Goal: Task Accomplishment & Management: Manage account settings

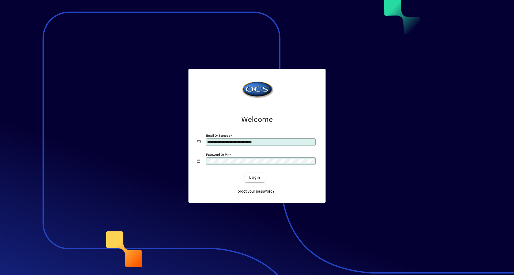
click at [245, 173] on button "Login" at bounding box center [255, 178] width 20 height 10
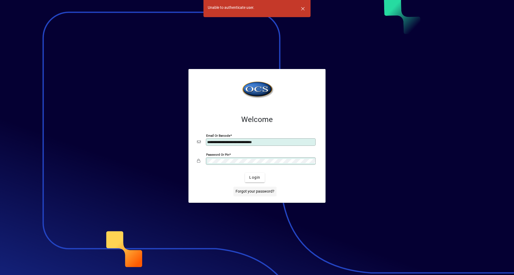
click at [245, 173] on button "Login" at bounding box center [255, 178] width 20 height 10
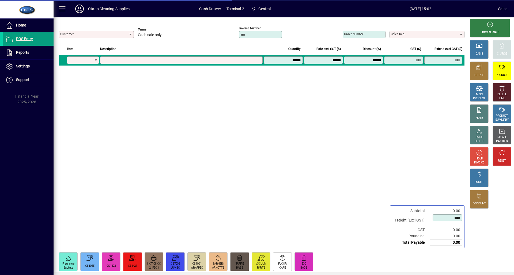
type input "********"
type input "**********"
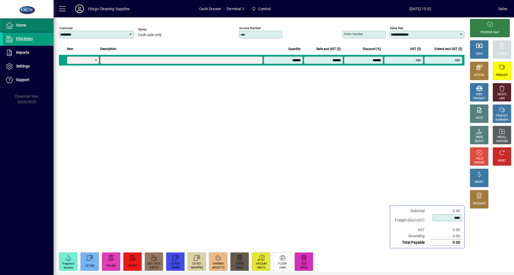
click at [22, 25] on span "Home" at bounding box center [21, 25] width 10 height 4
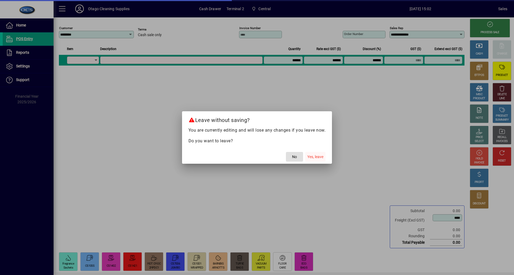
click at [314, 155] on span "Yes, leave" at bounding box center [316, 157] width 16 height 6
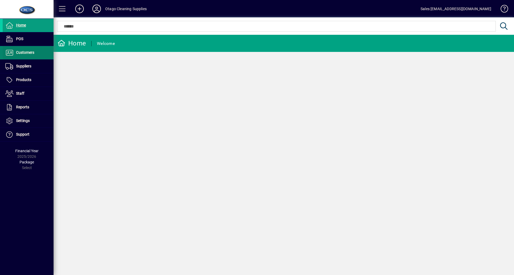
click at [44, 48] on span at bounding box center [28, 52] width 51 height 13
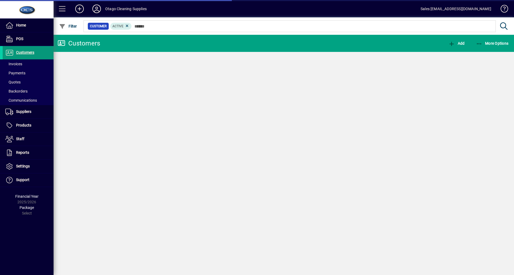
click at [34, 59] on span at bounding box center [28, 52] width 51 height 13
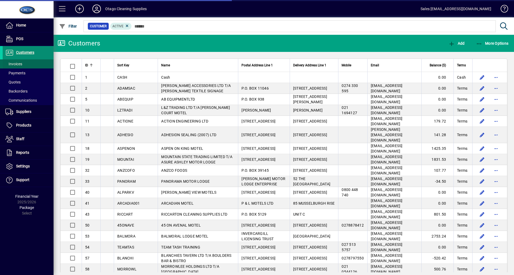
click at [34, 62] on span at bounding box center [28, 64] width 51 height 13
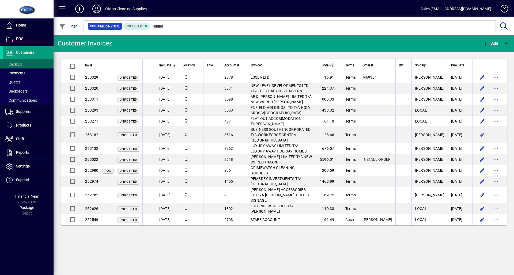
click at [147, 23] on div at bounding box center [313, 20] width 461 height 6
click at [142, 25] on span "Unposted" at bounding box center [137, 26] width 23 height 5
click at [144, 26] on icon at bounding box center [146, 26] width 5 height 5
click at [77, 27] on span "button" at bounding box center [68, 26] width 21 height 13
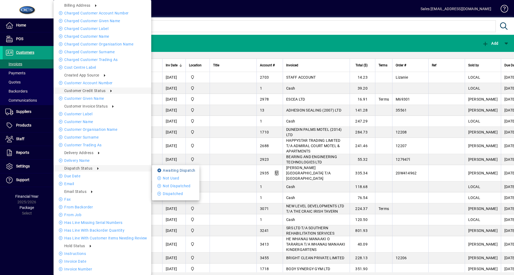
click at [156, 171] on li "Awaiting Dispatch" at bounding box center [175, 170] width 47 height 6
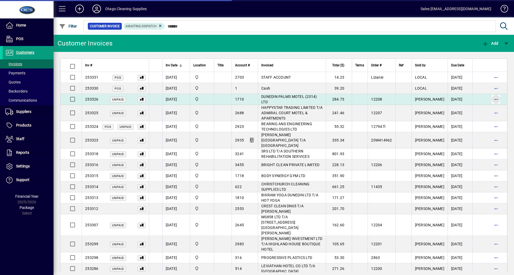
click at [490, 102] on span "button" at bounding box center [496, 99] width 13 height 13
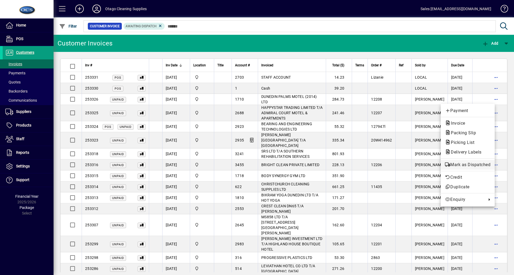
click at [466, 162] on span "Mark as Dispatched" at bounding box center [468, 165] width 46 height 6
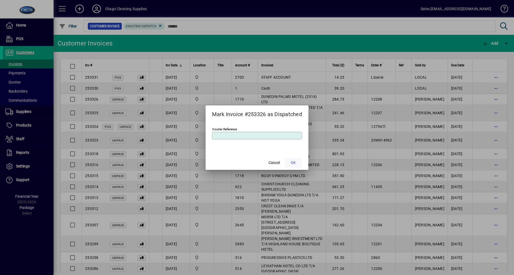
click at [295, 165] on span "OK" at bounding box center [293, 163] width 5 height 6
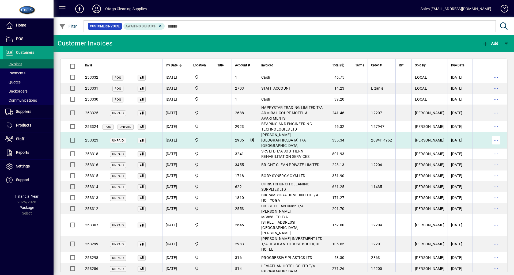
click at [490, 136] on span "button" at bounding box center [496, 140] width 13 height 13
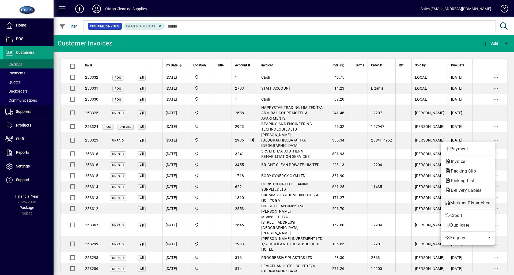
click at [454, 201] on span "Mark as Dispatched" at bounding box center [468, 203] width 46 height 6
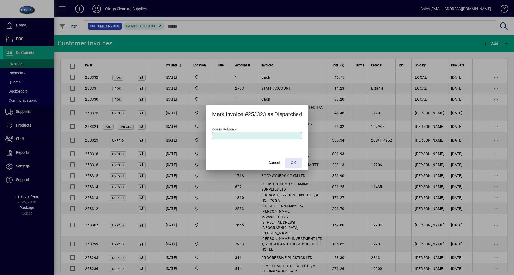
click at [293, 161] on span "OK" at bounding box center [293, 163] width 5 height 6
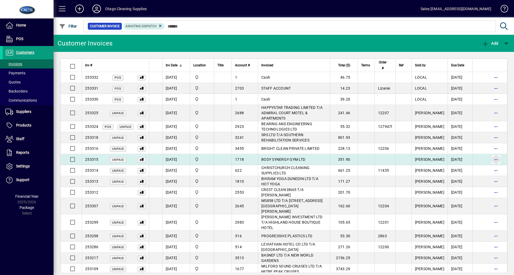
click at [496, 162] on span "button" at bounding box center [496, 159] width 13 height 13
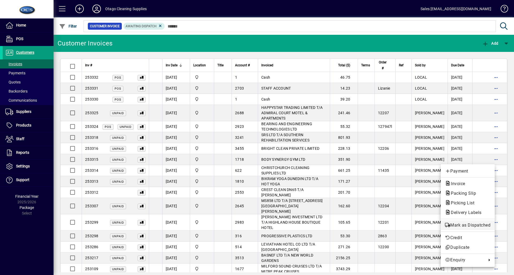
click at [462, 224] on span "Mark as Dispatched" at bounding box center [468, 225] width 46 height 6
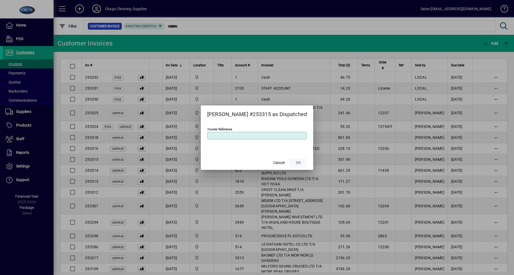
click at [301, 163] on span at bounding box center [298, 163] width 17 height 13
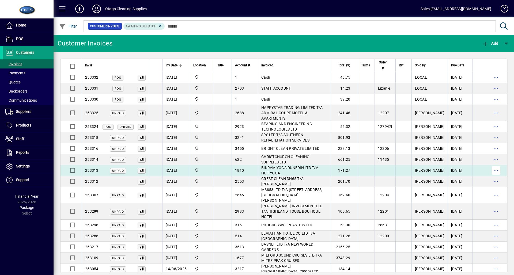
click at [492, 170] on span "button" at bounding box center [496, 170] width 13 height 13
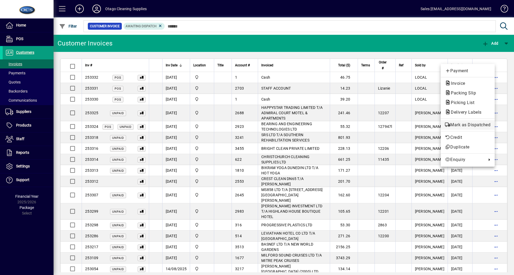
click at [470, 123] on span "Mark as Dispatched" at bounding box center [468, 125] width 46 height 6
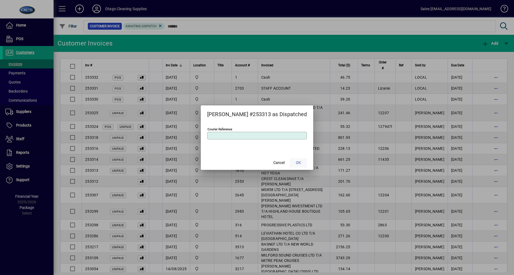
click at [296, 166] on span "OK" at bounding box center [298, 163] width 5 height 6
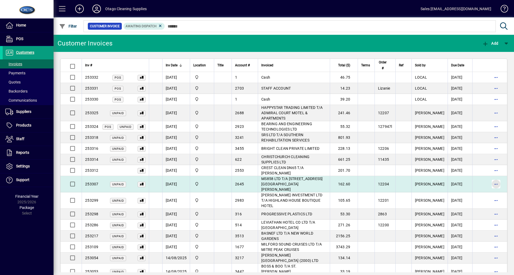
click at [493, 179] on span "button" at bounding box center [496, 184] width 13 height 13
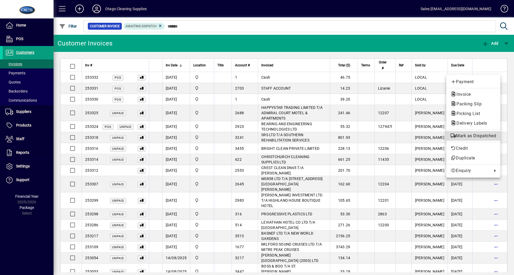
click at [463, 136] on span "Mark as Dispatched" at bounding box center [474, 136] width 46 height 6
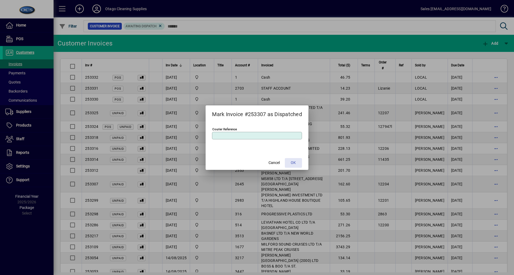
click at [294, 163] on span "OK" at bounding box center [293, 163] width 5 height 6
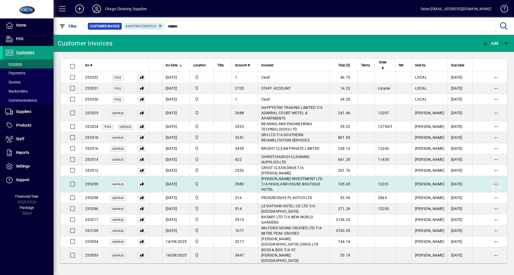
click at [495, 182] on span "button" at bounding box center [496, 184] width 13 height 13
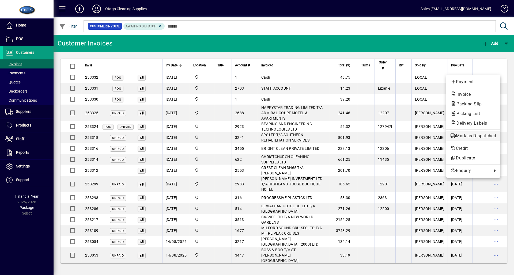
click at [478, 137] on span "Mark as Dispatched" at bounding box center [474, 136] width 46 height 6
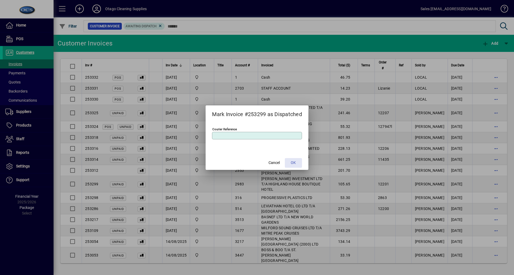
click at [296, 160] on span at bounding box center [293, 163] width 17 height 13
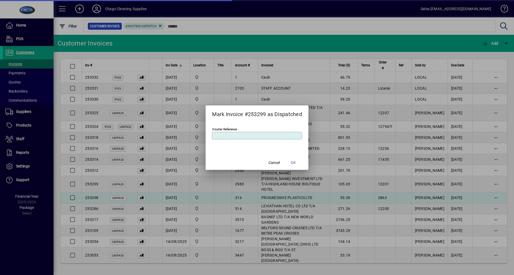
drag, startPoint x: 329, startPoint y: 190, endPoint x: 332, endPoint y: 192, distance: 3.7
click at [331, 192] on div at bounding box center [257, 137] width 514 height 275
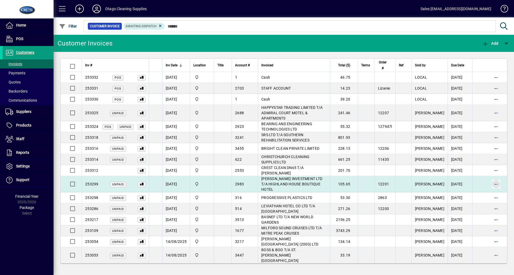
click at [492, 181] on span "button" at bounding box center [496, 184] width 13 height 13
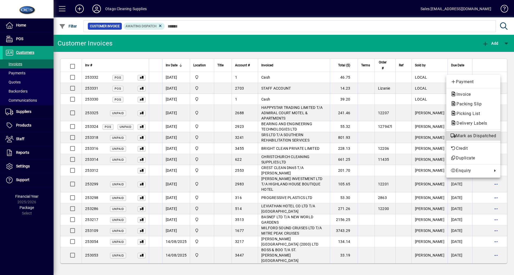
click at [464, 134] on span "Mark as Dispatched" at bounding box center [474, 136] width 46 height 6
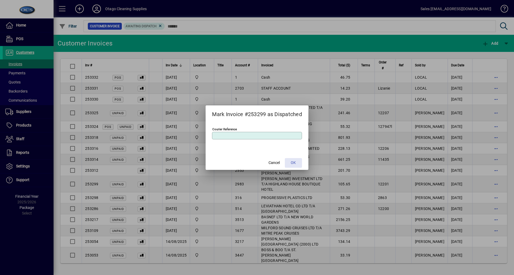
click at [294, 161] on span "OK" at bounding box center [293, 163] width 5 height 6
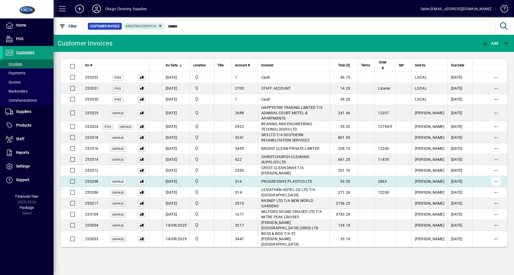
click at [494, 182] on span "button" at bounding box center [496, 181] width 13 height 13
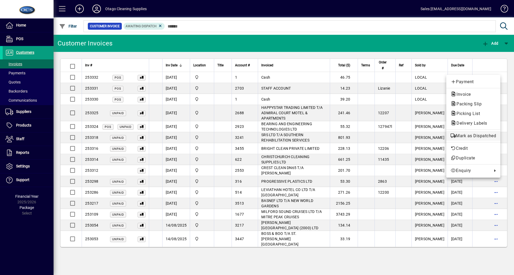
click at [470, 135] on span "Mark as Dispatched" at bounding box center [474, 136] width 46 height 6
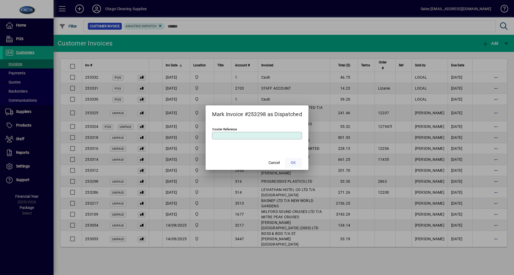
click at [298, 160] on span at bounding box center [293, 163] width 17 height 13
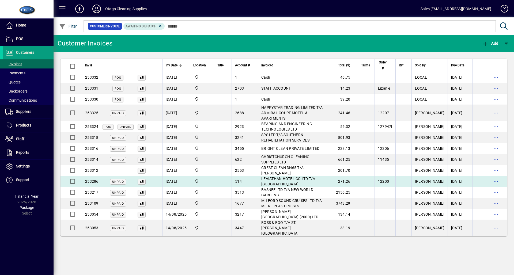
click at [322, 184] on td "LEVIATHAN HOTEL CO LTD T/A LEVIATHAN HOTEL" at bounding box center [294, 181] width 72 height 11
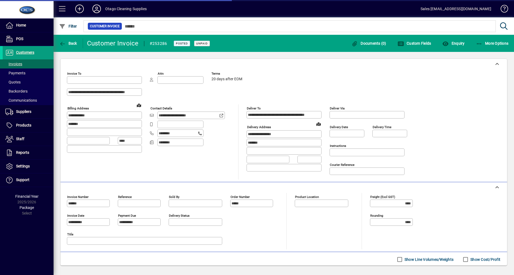
type input "**********"
type input "*******"
type input "**********"
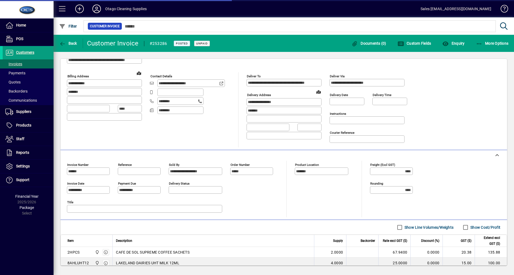
scroll to position [69, 0]
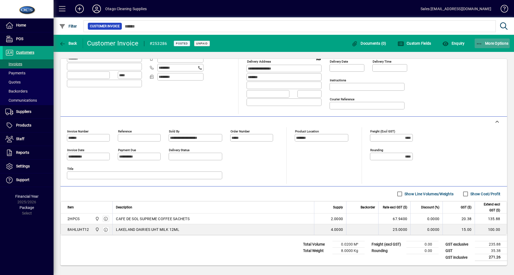
click at [495, 44] on span "More Options" at bounding box center [492, 43] width 33 height 4
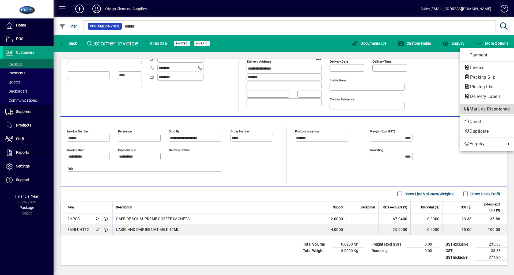
click at [469, 108] on span "Mark as Dispatched" at bounding box center [488, 109] width 46 height 6
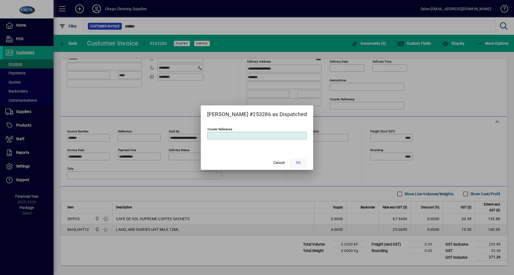
click at [296, 161] on span "OK" at bounding box center [298, 163] width 5 height 6
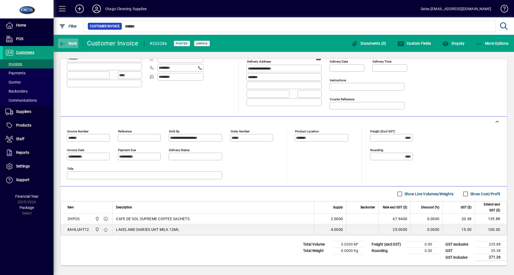
click at [70, 46] on span "button" at bounding box center [68, 43] width 21 height 13
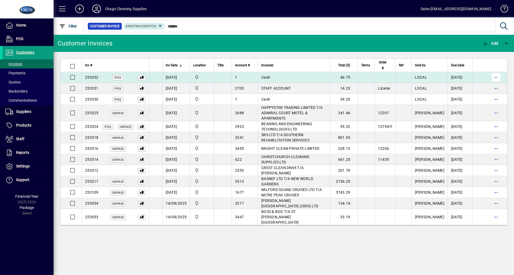
click at [498, 80] on span "button" at bounding box center [496, 77] width 13 height 13
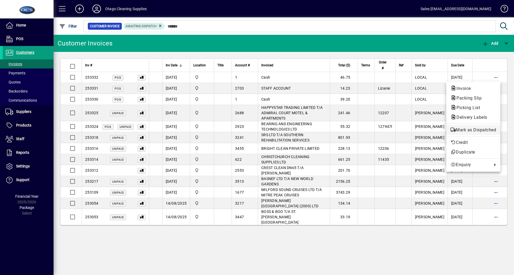
click at [477, 129] on span "Mark as Dispatched" at bounding box center [474, 130] width 46 height 6
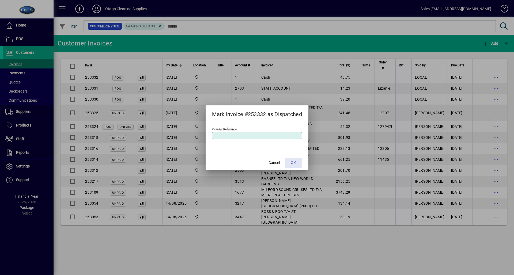
click at [296, 165] on span "OK" at bounding box center [293, 163] width 5 height 6
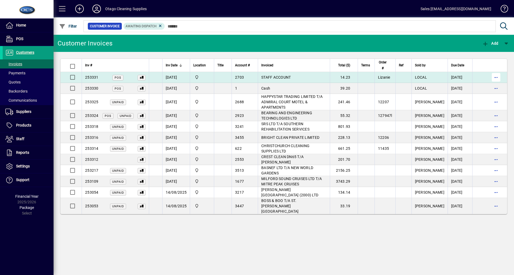
click at [495, 77] on span "button" at bounding box center [496, 77] width 13 height 13
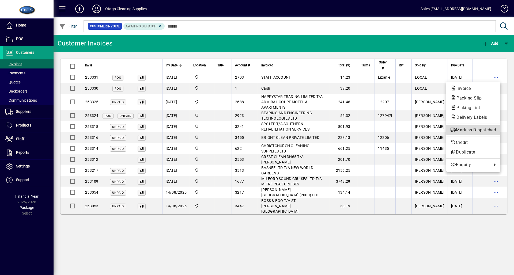
click at [480, 126] on button "Mark as Dispatched" at bounding box center [474, 130] width 54 height 10
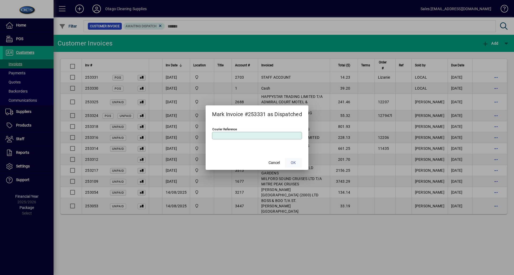
click at [298, 162] on span at bounding box center [293, 163] width 17 height 13
click at [292, 160] on span at bounding box center [293, 163] width 17 height 13
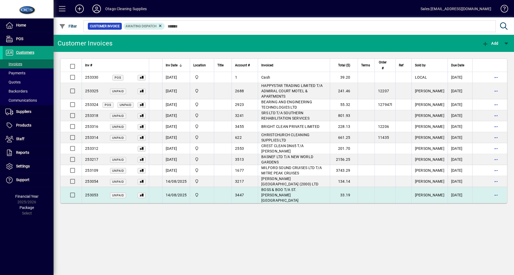
click at [290, 188] on span "BOSS & BOO T/A ST. JOHNS COURT MOTEL" at bounding box center [279, 195] width 37 height 15
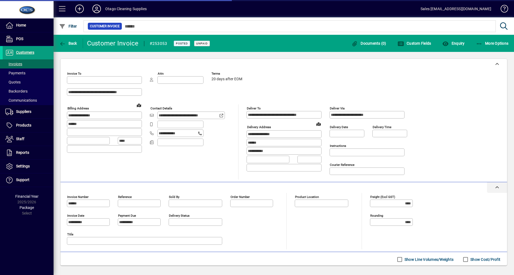
type input "**********"
type input "*******"
type input "**********"
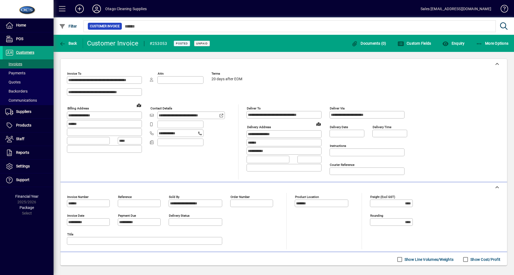
click at [79, 43] on div "Back" at bounding box center [68, 44] width 29 height 10
click at [80, 44] on div "Back" at bounding box center [68, 44] width 29 height 10
click at [70, 43] on span "Back" at bounding box center [68, 43] width 18 height 4
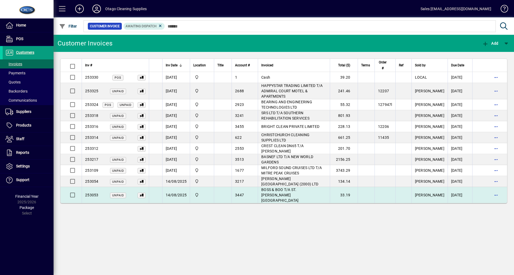
click at [271, 196] on span "BOSS & BOO T/A ST. JOHNS COURT MOTEL" at bounding box center [279, 195] width 37 height 15
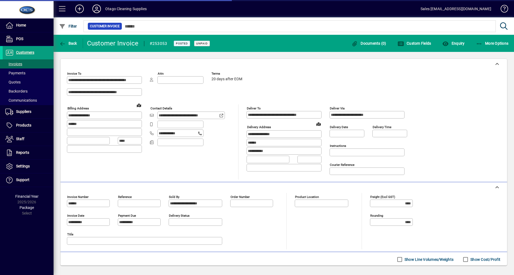
type input "*******"
click at [74, 47] on span "button" at bounding box center [68, 43] width 21 height 13
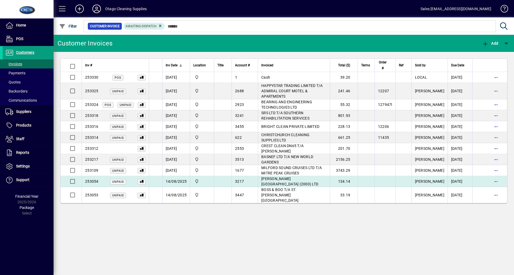
click at [295, 182] on span "GORE MEDICAL CENTRE (2000) LTD" at bounding box center [289, 182] width 57 height 10
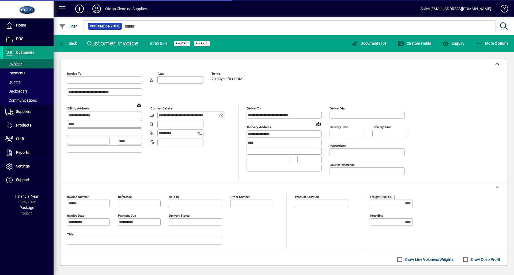
type input "**********"
type input "*******"
type input "**********"
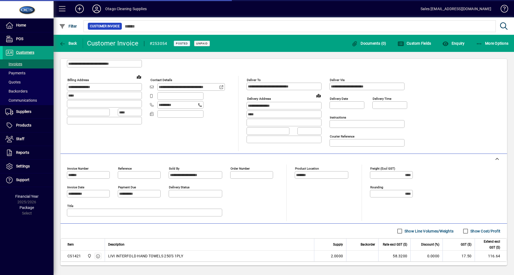
scroll to position [58, 0]
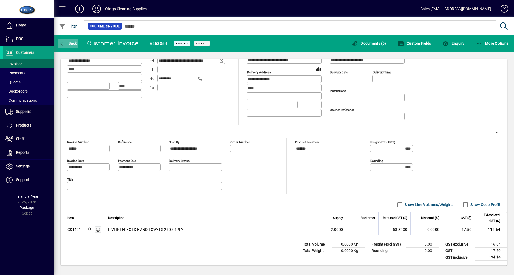
click at [62, 46] on span "button" at bounding box center [68, 43] width 21 height 13
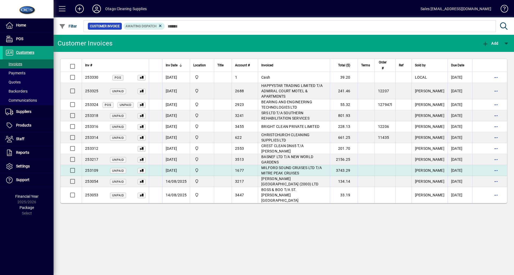
click at [234, 170] on td "1677" at bounding box center [245, 170] width 26 height 11
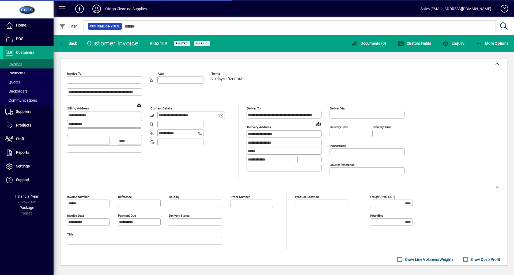
type input "**********"
type input "*******"
type input "**********"
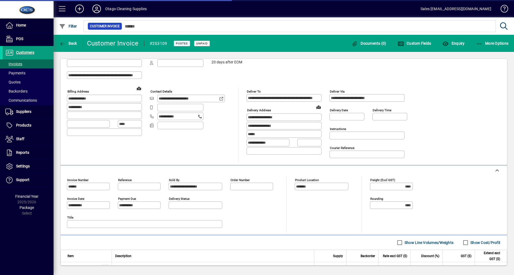
type input "**********"
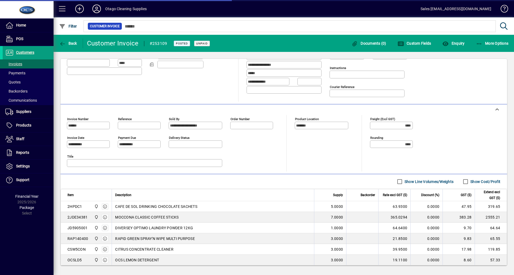
scroll to position [122, 0]
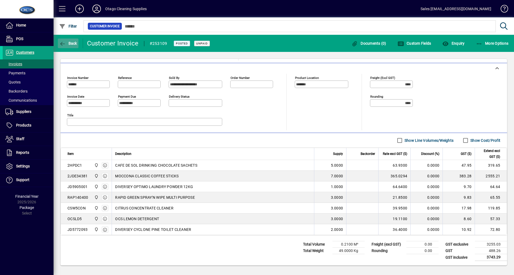
click at [75, 45] on span "Back" at bounding box center [68, 43] width 18 height 4
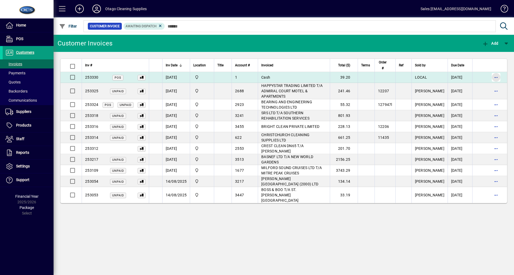
click at [494, 76] on span "button" at bounding box center [496, 77] width 13 height 13
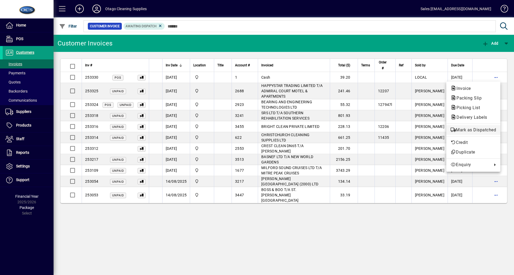
click at [459, 130] on span "Mark as Dispatched" at bounding box center [474, 130] width 46 height 6
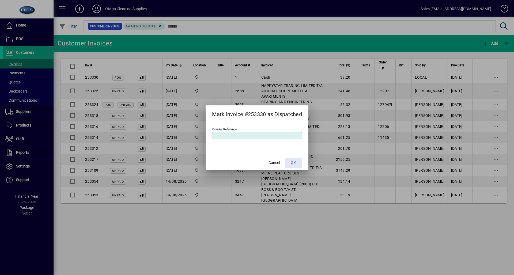
click at [290, 163] on span at bounding box center [293, 163] width 17 height 13
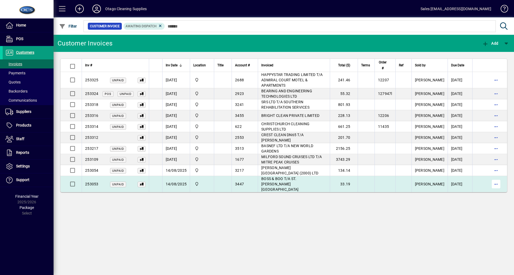
click at [499, 182] on span "button" at bounding box center [496, 184] width 13 height 13
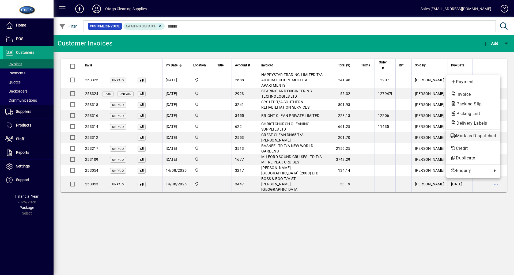
click at [467, 137] on span "Mark as Dispatched" at bounding box center [474, 136] width 46 height 6
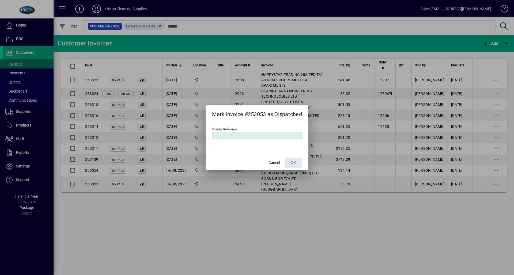
click at [294, 163] on span "OK" at bounding box center [293, 163] width 5 height 6
click at [296, 163] on span "OK" at bounding box center [293, 163] width 5 height 6
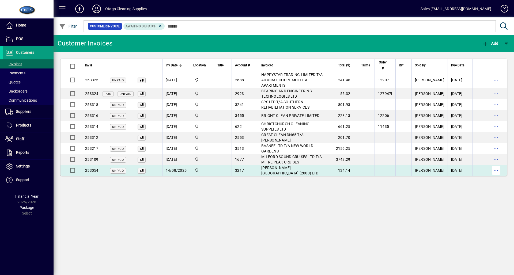
click at [495, 170] on span "button" at bounding box center [496, 170] width 13 height 13
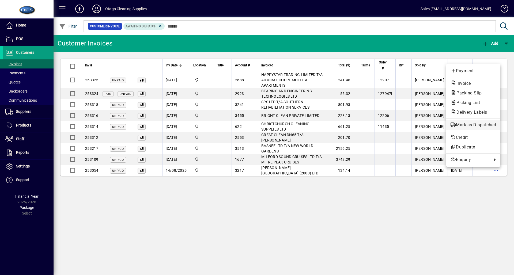
click at [473, 122] on span "Mark as Dispatched" at bounding box center [474, 125] width 46 height 6
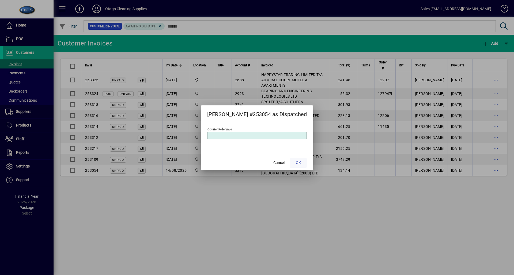
click at [293, 167] on span at bounding box center [298, 163] width 17 height 13
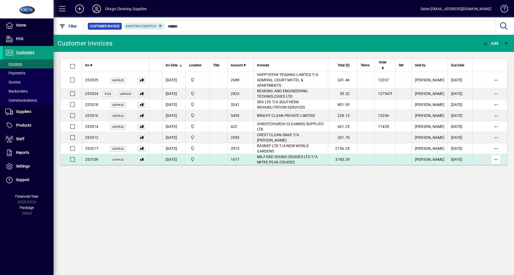
click at [496, 161] on span "button" at bounding box center [496, 159] width 13 height 13
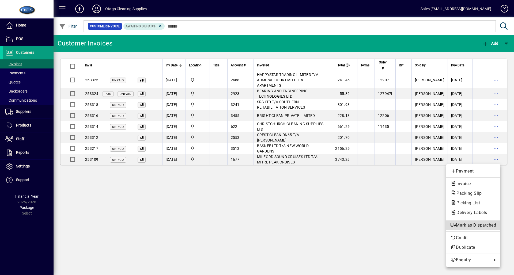
click at [471, 226] on span "Mark as Dispatched" at bounding box center [474, 225] width 46 height 6
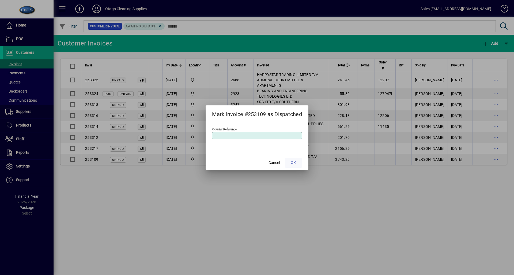
click at [294, 163] on span "OK" at bounding box center [293, 163] width 5 height 6
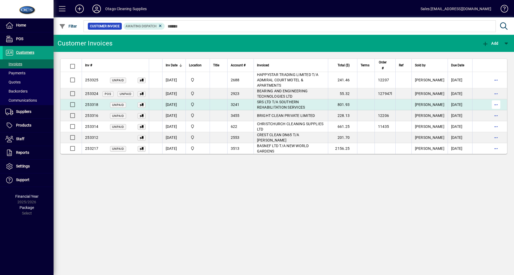
click at [498, 105] on span "button" at bounding box center [496, 104] width 13 height 13
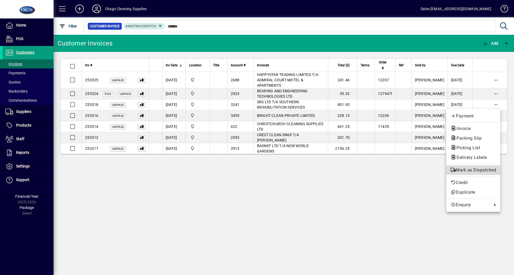
click at [474, 172] on span "Mark as Dispatched" at bounding box center [474, 170] width 46 height 6
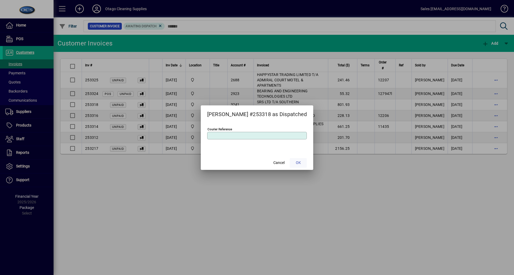
click at [296, 165] on span "OK" at bounding box center [298, 163] width 5 height 6
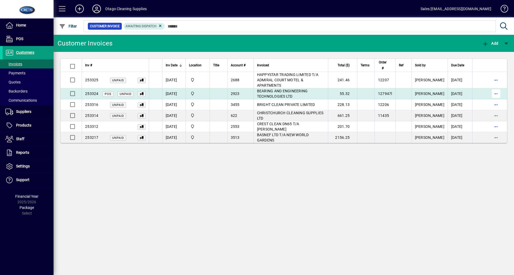
click at [496, 97] on span "button" at bounding box center [496, 93] width 13 height 13
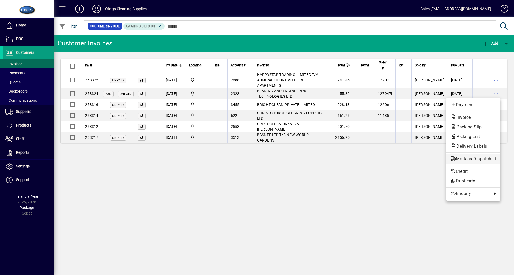
click at [467, 158] on span "Mark as Dispatched" at bounding box center [474, 159] width 46 height 6
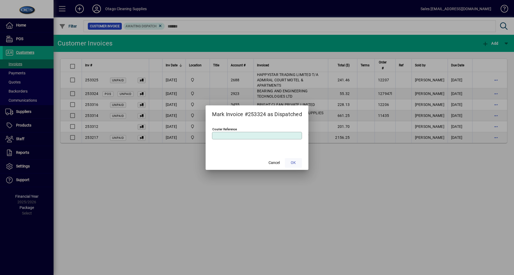
click at [289, 161] on span at bounding box center [293, 163] width 17 height 13
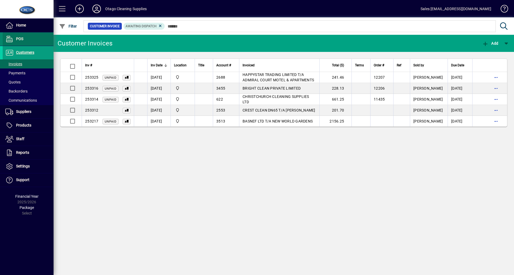
click at [34, 39] on span at bounding box center [28, 39] width 51 height 13
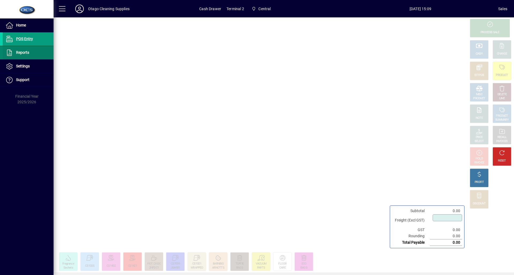
type input "****"
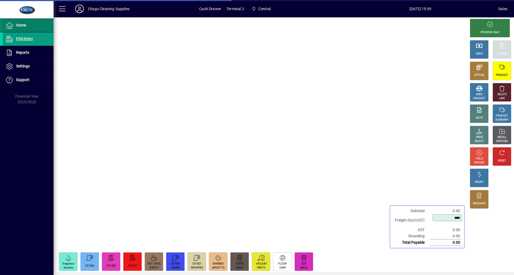
click at [36, 27] on span at bounding box center [28, 25] width 51 height 13
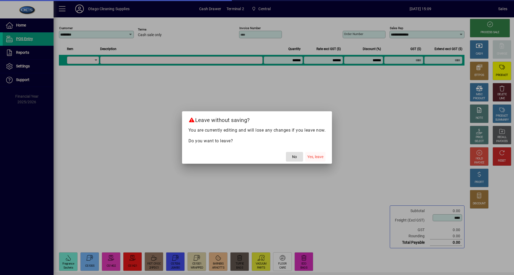
click at [313, 157] on span "Yes, leave" at bounding box center [316, 157] width 16 height 6
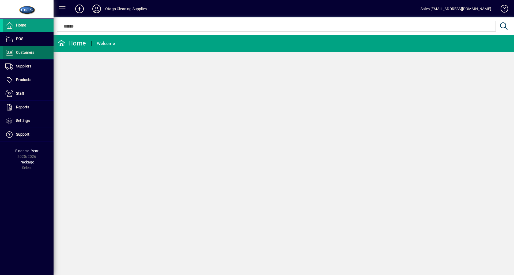
click at [27, 53] on span "Customers" at bounding box center [25, 52] width 18 height 4
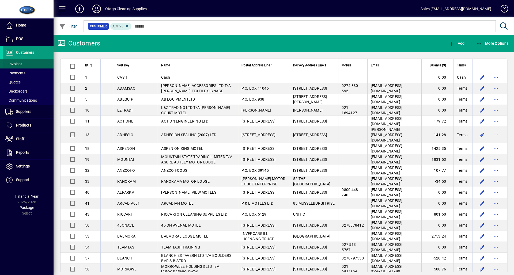
click at [24, 66] on span at bounding box center [28, 64] width 51 height 13
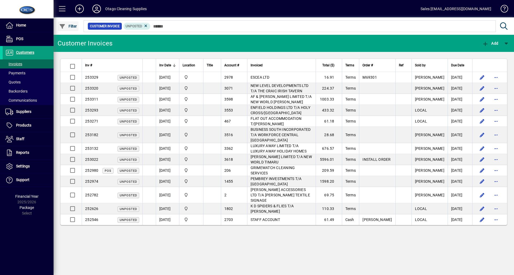
click at [69, 27] on span "Filter" at bounding box center [68, 26] width 18 height 4
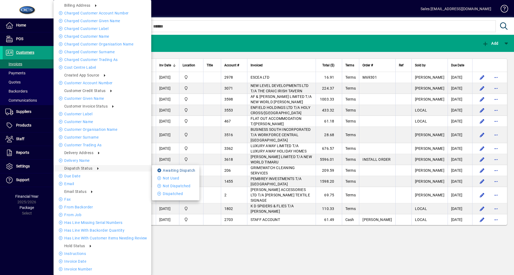
click at [156, 170] on li "Awaiting Dispatch" at bounding box center [175, 170] width 47 height 6
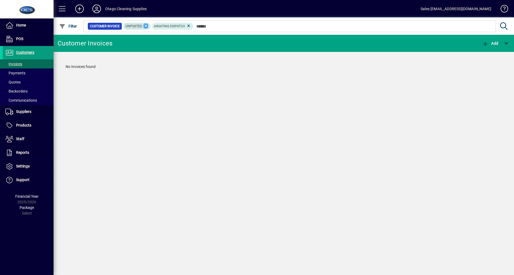
click at [145, 25] on icon at bounding box center [146, 26] width 5 height 5
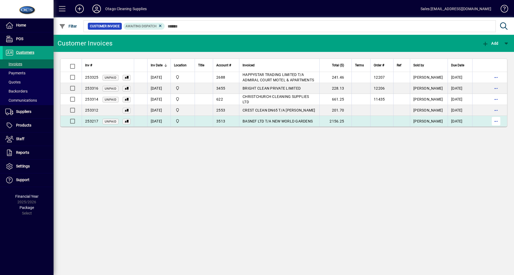
click at [499, 124] on span "button" at bounding box center [496, 121] width 13 height 13
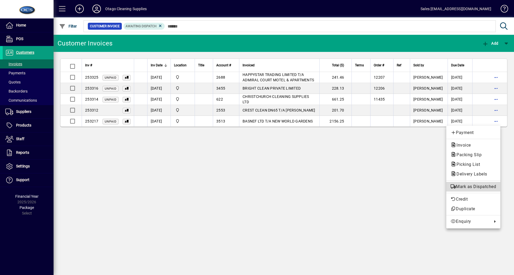
click at [465, 190] on span "Mark as Dispatched" at bounding box center [474, 187] width 46 height 6
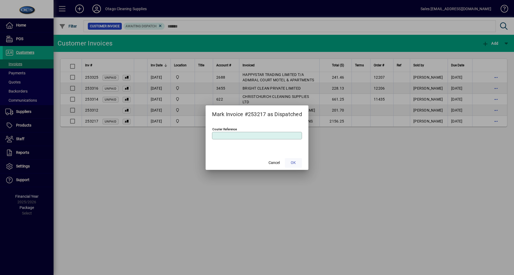
click at [298, 162] on span at bounding box center [293, 163] width 17 height 13
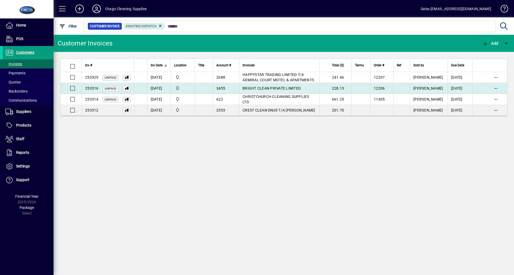
click at [271, 91] on td "BRIGHT CLEAN PRIVATE LIMITED" at bounding box center [279, 88] width 80 height 11
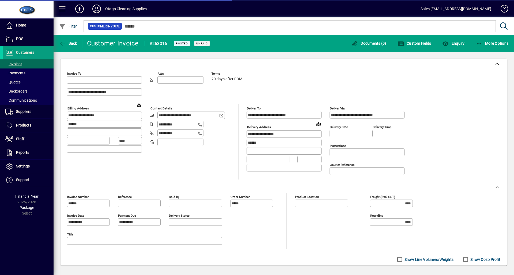
type input "**********"
type input "*******"
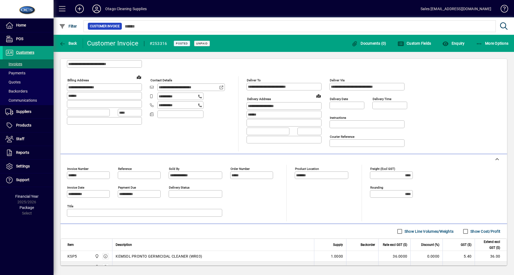
scroll to position [101, 0]
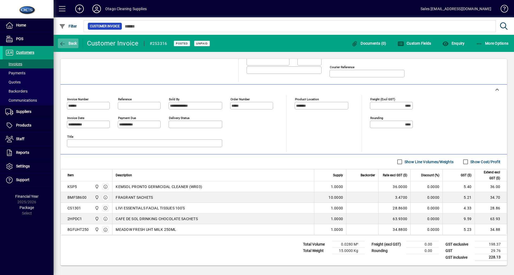
click at [71, 46] on span "button" at bounding box center [68, 43] width 21 height 13
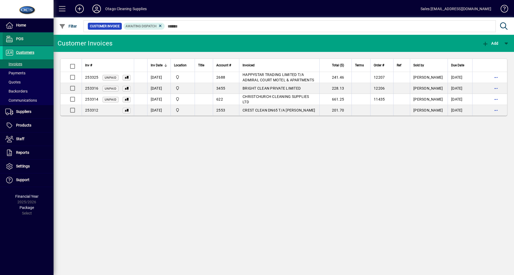
click at [30, 44] on span at bounding box center [28, 39] width 51 height 13
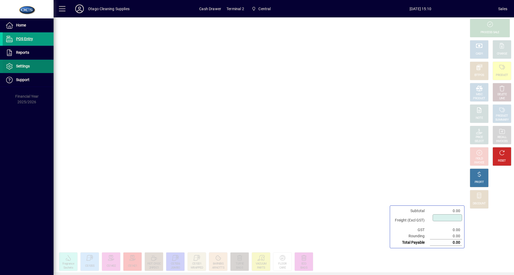
type input "****"
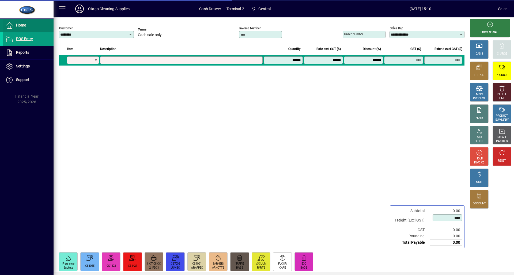
click at [44, 23] on span at bounding box center [28, 25] width 51 height 13
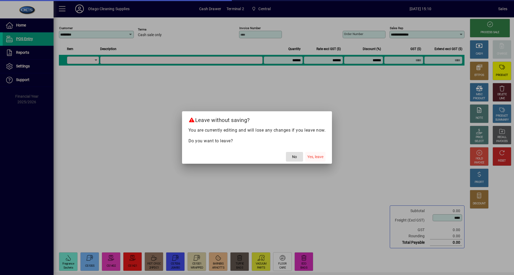
click at [324, 153] on span "button" at bounding box center [315, 157] width 20 height 13
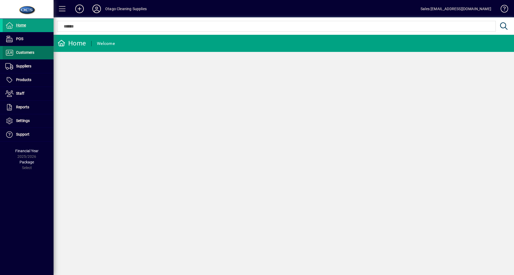
click at [31, 55] on span "Customers" at bounding box center [25, 52] width 18 height 4
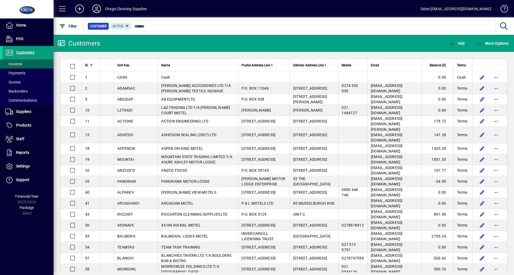
click at [31, 66] on span at bounding box center [28, 64] width 51 height 13
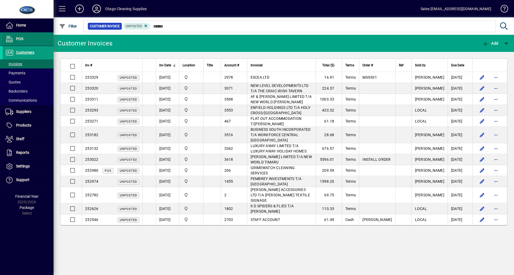
click at [4, 42] on span "POS" at bounding box center [13, 39] width 21 height 6
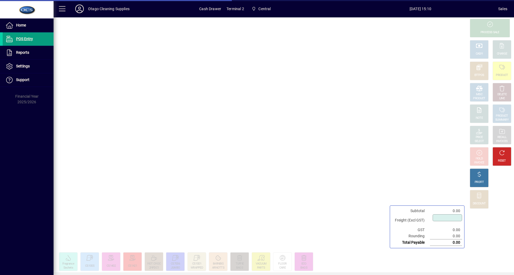
type input "****"
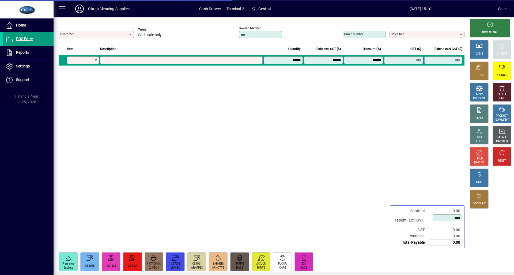
type input "********"
type input "**********"
